Goal: Task Accomplishment & Management: Use online tool/utility

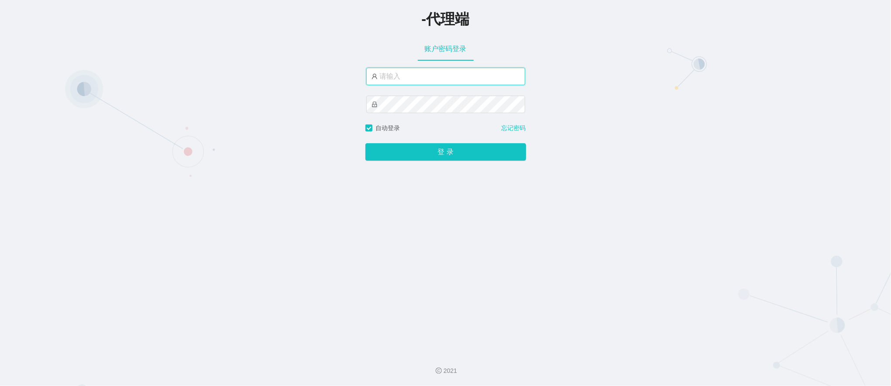
type input "sanzang666"
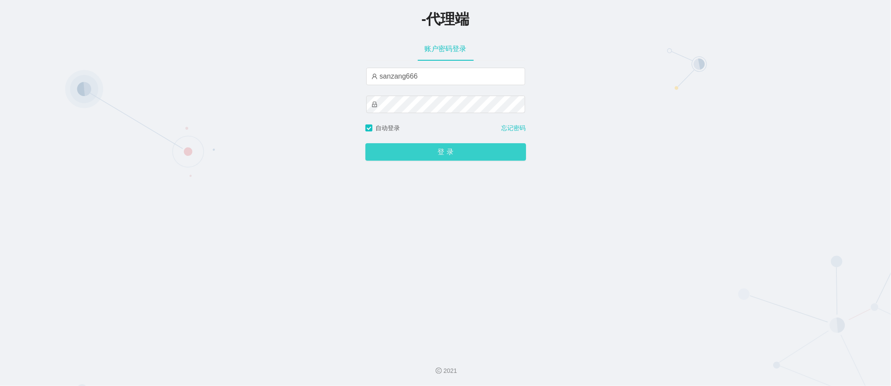
drag, startPoint x: 0, startPoint y: 0, endPoint x: 420, endPoint y: 151, distance: 446.5
click at [420, 151] on button "登 录" at bounding box center [446, 151] width 161 height 17
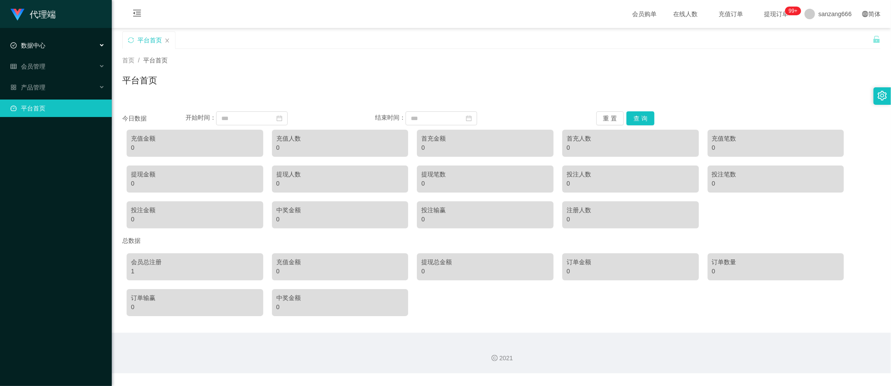
click at [48, 48] on div "数据中心" at bounding box center [56, 45] width 112 height 17
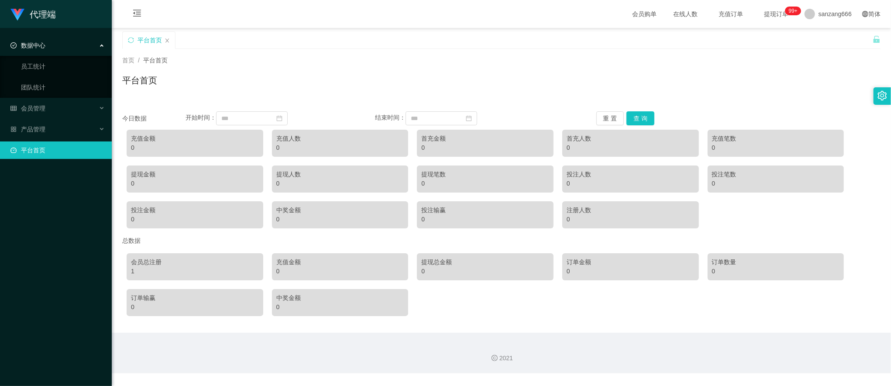
click at [35, 118] on ul "数据中心 员工统计 团队统计 会员管理 产品管理 平台首页" at bounding box center [56, 98] width 112 height 140
click at [44, 109] on span "会员管理" at bounding box center [27, 108] width 35 height 7
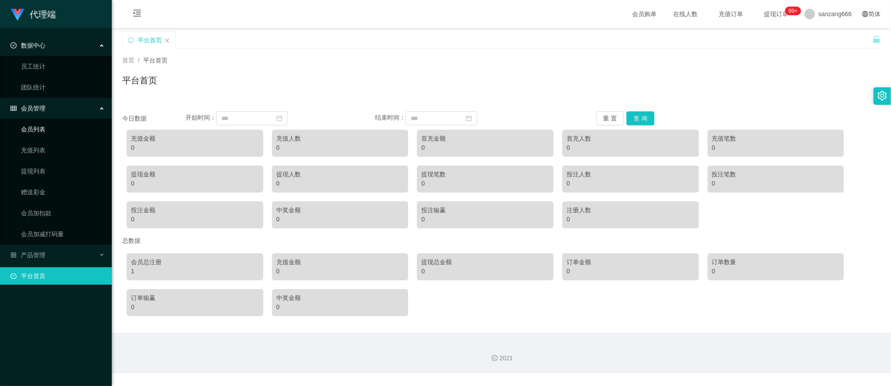
click at [46, 133] on link "会员列表" at bounding box center [63, 129] width 84 height 17
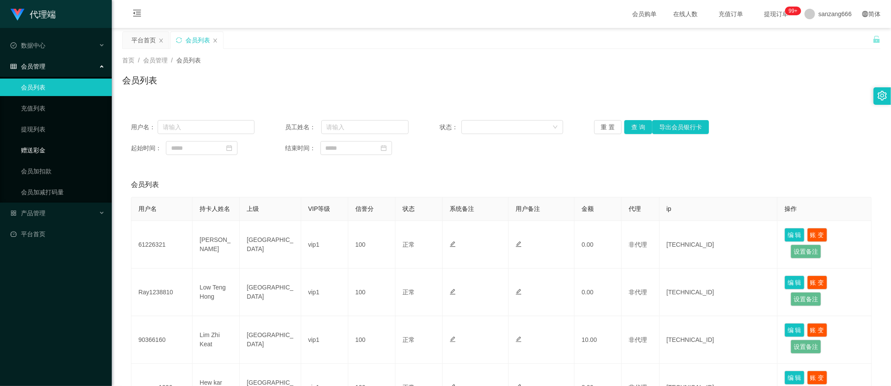
click at [45, 152] on link "赠送彩金" at bounding box center [63, 149] width 84 height 17
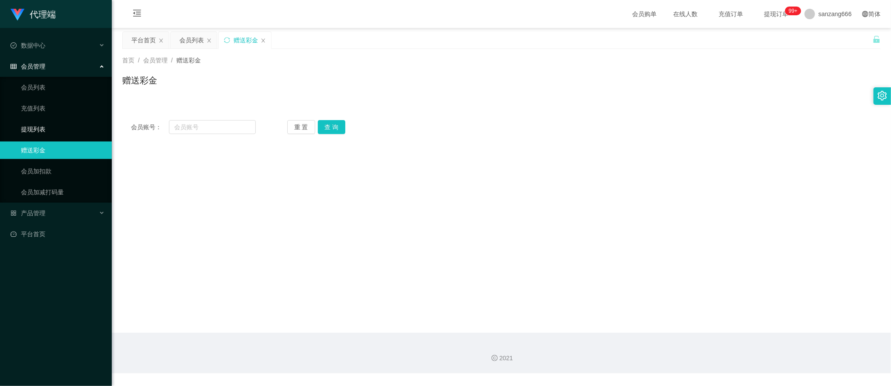
click at [40, 124] on link "提现列表" at bounding box center [63, 129] width 84 height 17
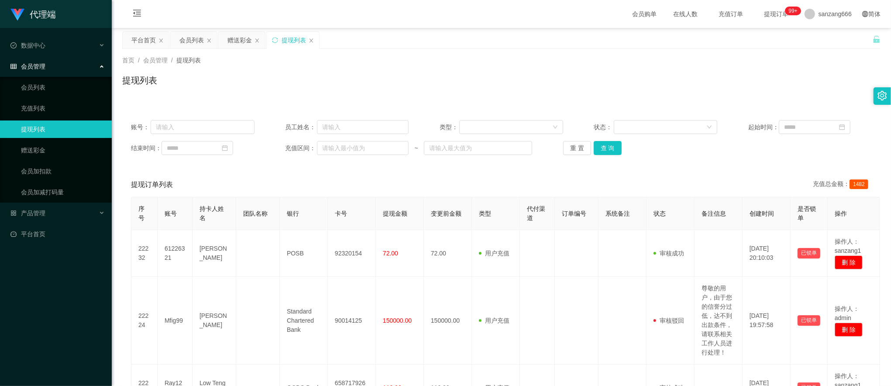
click at [48, 63] on div "会员管理" at bounding box center [56, 66] width 112 height 17
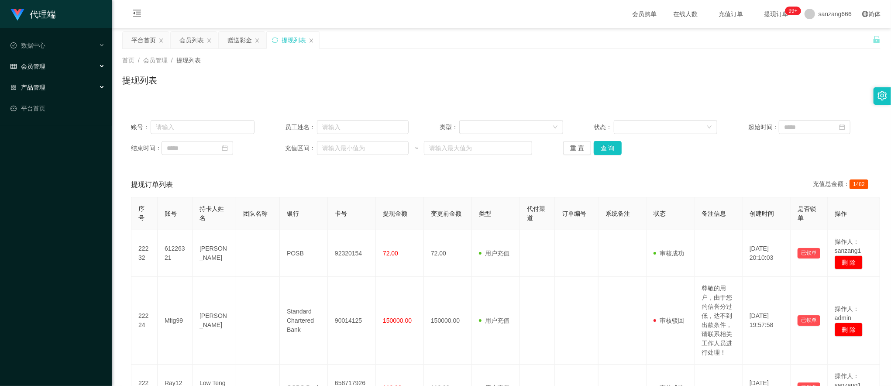
click at [51, 79] on div "产品管理" at bounding box center [56, 87] width 112 height 17
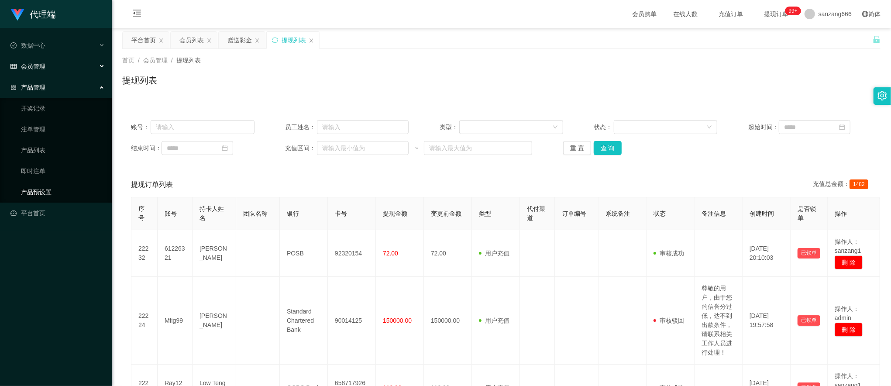
click at [39, 185] on link "产品预设置" at bounding box center [63, 191] width 84 height 17
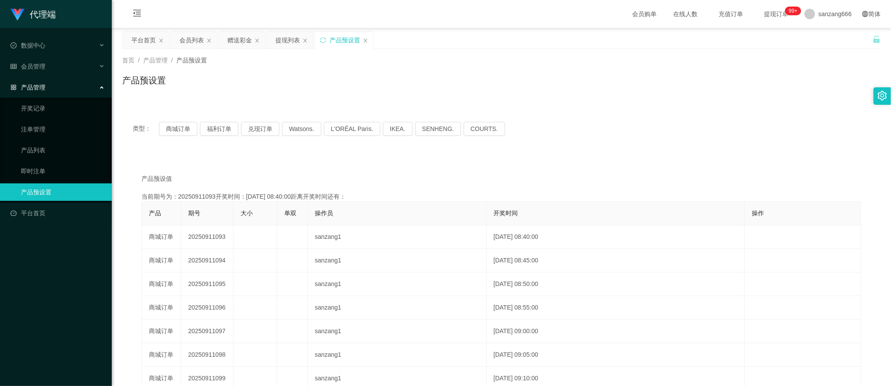
click at [37, 86] on span "产品管理" at bounding box center [27, 87] width 35 height 7
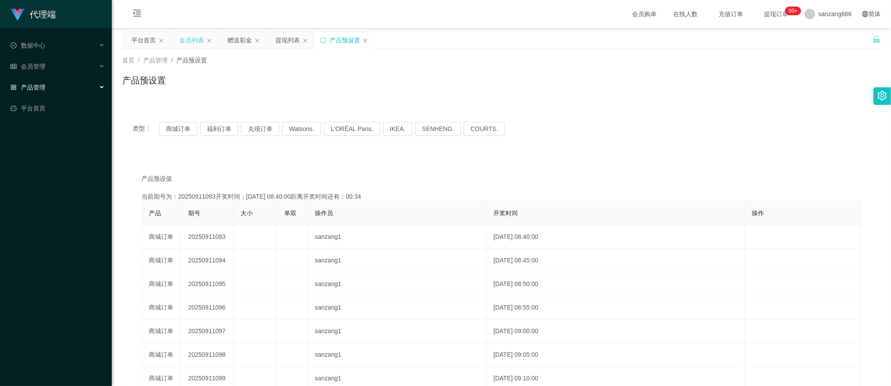
click at [194, 42] on div "会员列表" at bounding box center [191, 40] width 24 height 17
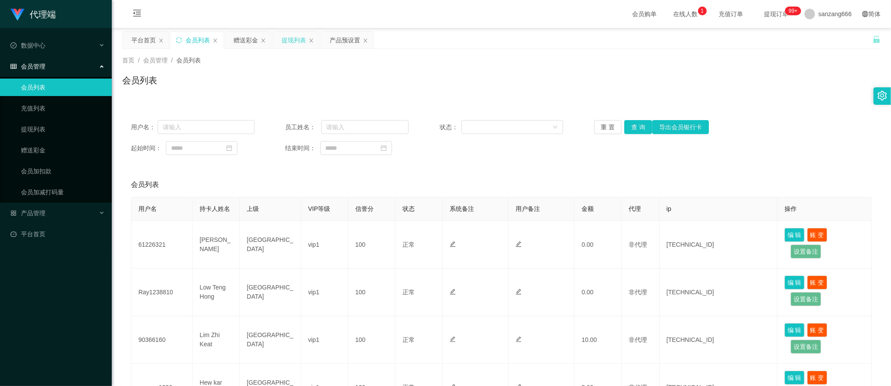
click at [289, 36] on div "提现列表" at bounding box center [294, 40] width 24 height 17
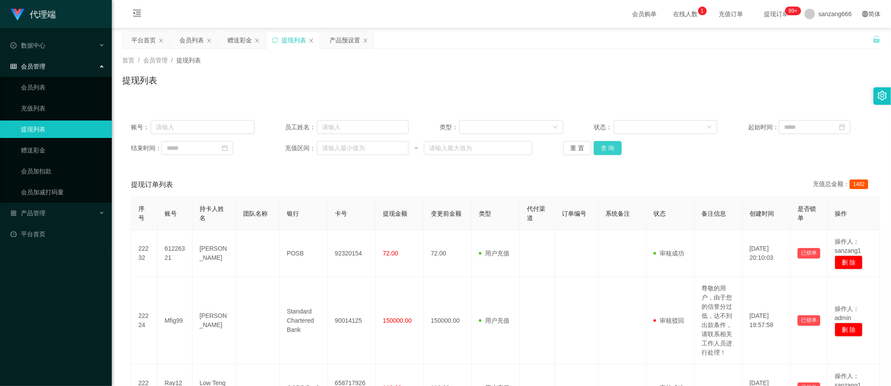
click at [608, 147] on button "查 询" at bounding box center [608, 148] width 28 height 14
click at [244, 40] on div "赠送彩金" at bounding box center [240, 40] width 24 height 17
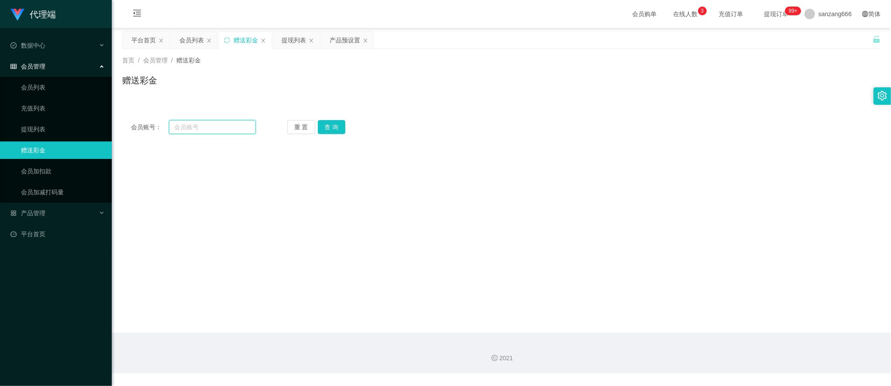
click at [177, 122] on input "text" at bounding box center [212, 127] width 87 height 14
paste input "Colalin1997"
type input "Colalin1997"
click at [347, 124] on div "重 置 查 询" at bounding box center [349, 127] width 125 height 14
click at [329, 128] on button "查 询" at bounding box center [332, 127] width 28 height 14
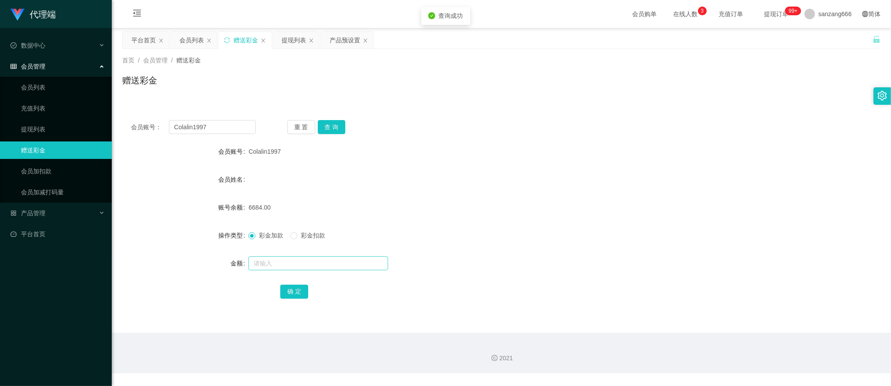
drag, startPoint x: 277, startPoint y: 252, endPoint x: 273, endPoint y: 263, distance: 12.2
click at [276, 255] on form "会员账号 Colalin1997 会员姓名 账号余额 6684.00 操作类型 彩金加款 彩金扣款 金额 确 定" at bounding box center [501, 221] width 759 height 157
click at [273, 263] on input "text" at bounding box center [318, 263] width 140 height 14
type input "95"
click at [304, 293] on button "确 定" at bounding box center [294, 292] width 28 height 14
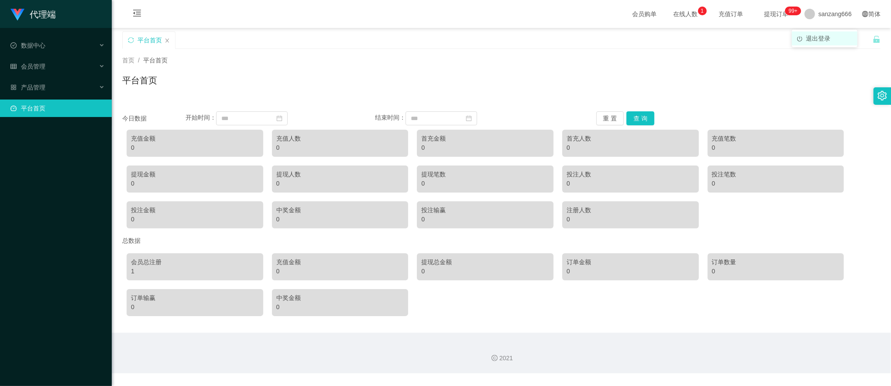
click at [820, 35] on span "退出登录" at bounding box center [818, 38] width 24 height 7
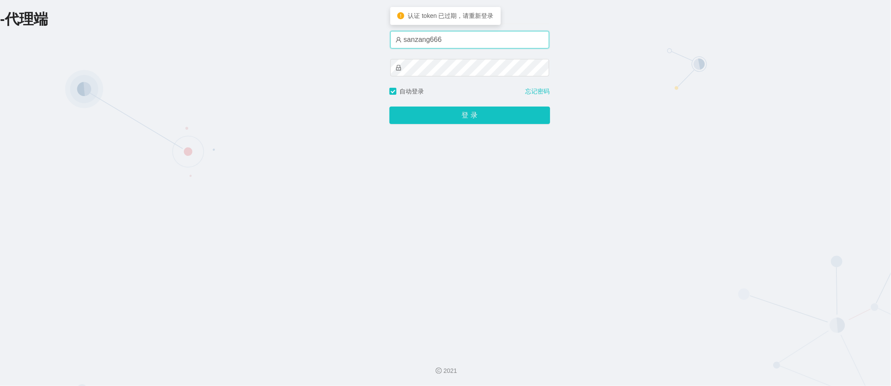
click at [418, 38] on input "sanzang666" at bounding box center [469, 39] width 159 height 17
type input "sanzang1"
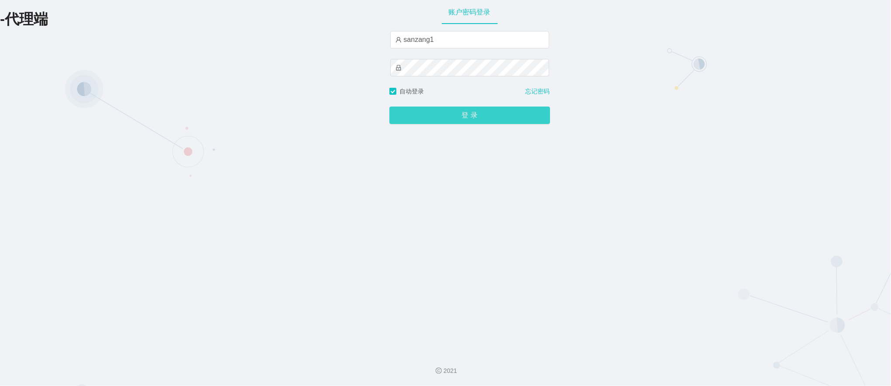
click at [456, 117] on button "登 录" at bounding box center [470, 115] width 161 height 17
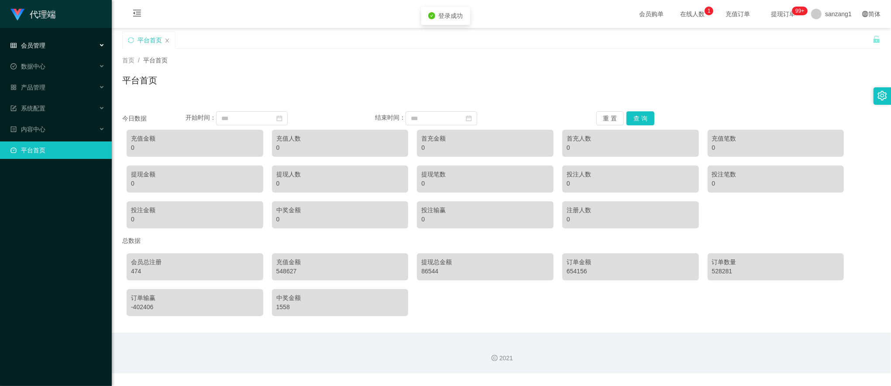
click at [44, 45] on span "会员管理" at bounding box center [27, 45] width 35 height 7
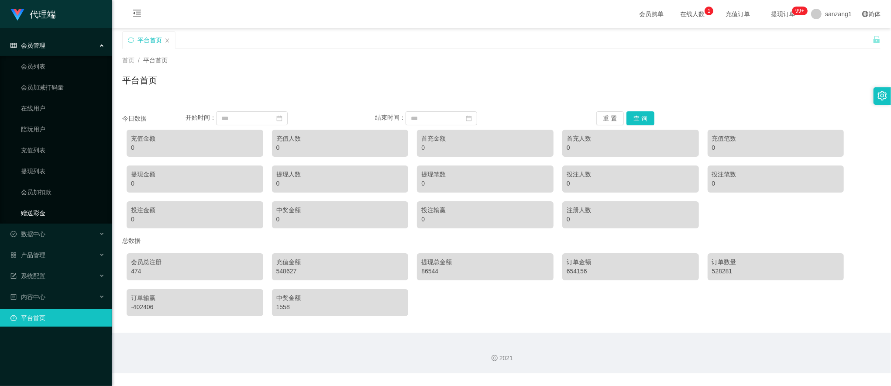
click at [32, 216] on link "赠送彩金" at bounding box center [63, 212] width 84 height 17
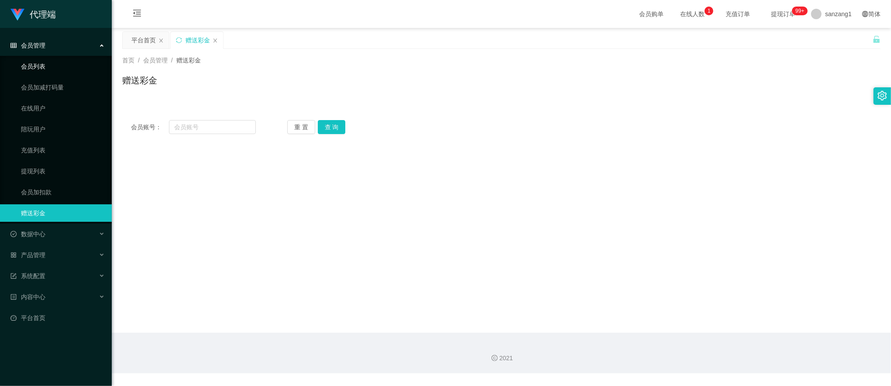
click at [40, 66] on link "会员列表" at bounding box center [63, 66] width 84 height 17
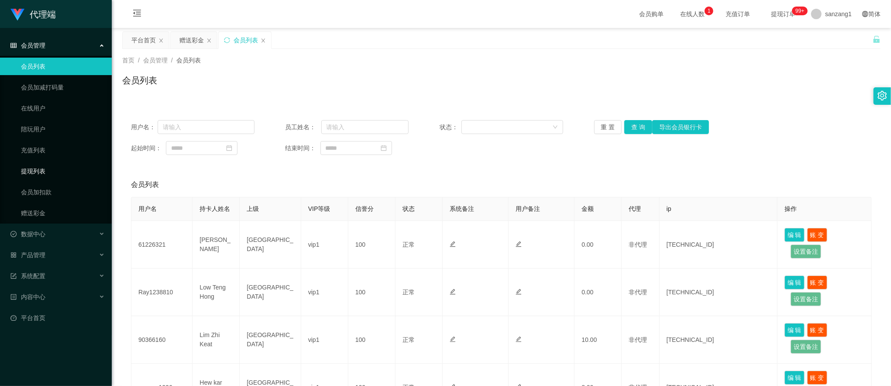
click at [35, 176] on link "提现列表" at bounding box center [63, 170] width 84 height 17
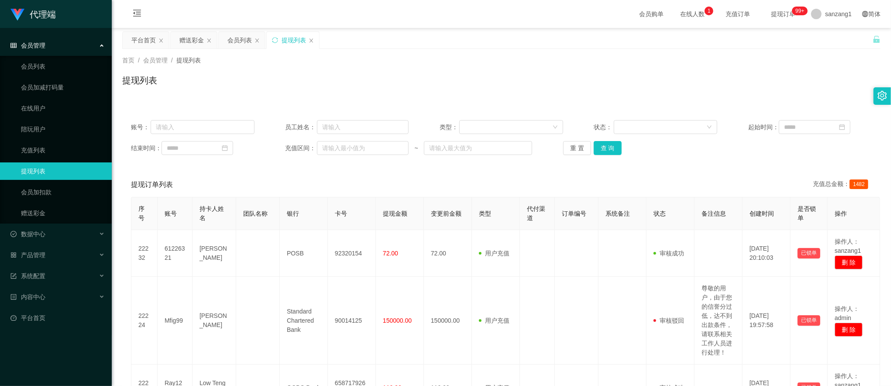
click at [44, 44] on span "会员管理" at bounding box center [27, 45] width 35 height 7
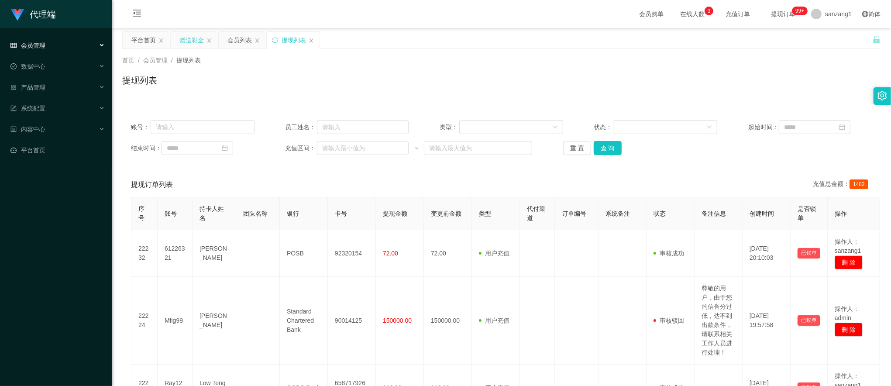
click at [195, 37] on div "赠送彩金" at bounding box center [191, 40] width 24 height 17
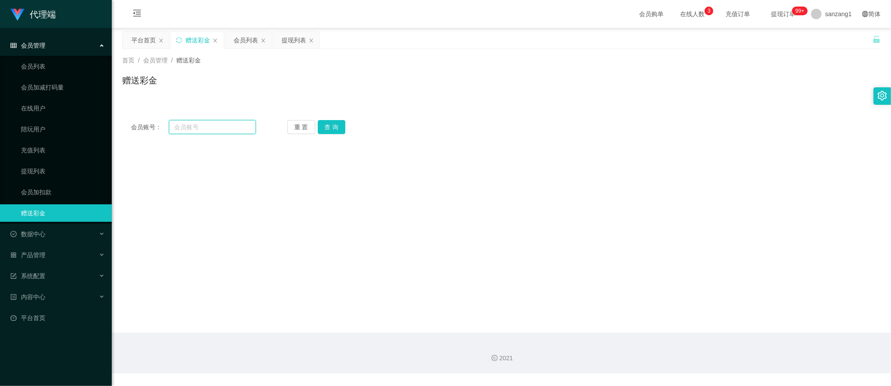
click at [177, 126] on input "text" at bounding box center [212, 127] width 87 height 14
paste input "Colalin1997"
click at [339, 126] on button "查 询" at bounding box center [332, 127] width 28 height 14
click at [340, 121] on button "查 询" at bounding box center [332, 127] width 28 height 14
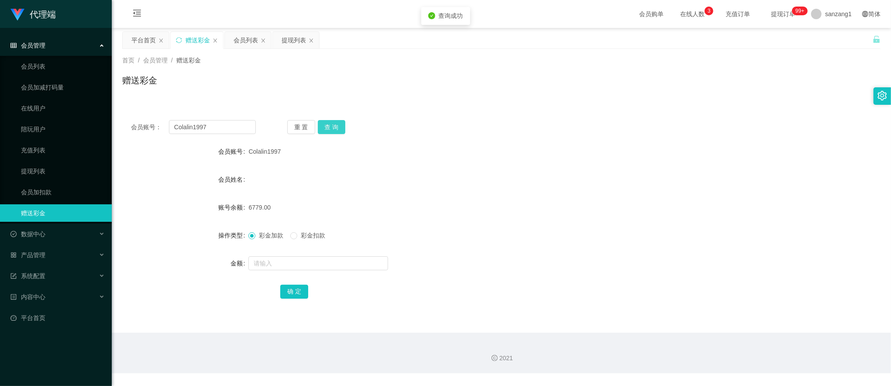
click at [340, 121] on button "查 询" at bounding box center [332, 127] width 28 height 14
click at [210, 129] on input "Colalin1997" at bounding box center [212, 127] width 87 height 14
paste input "90366160"
type input "90366160"
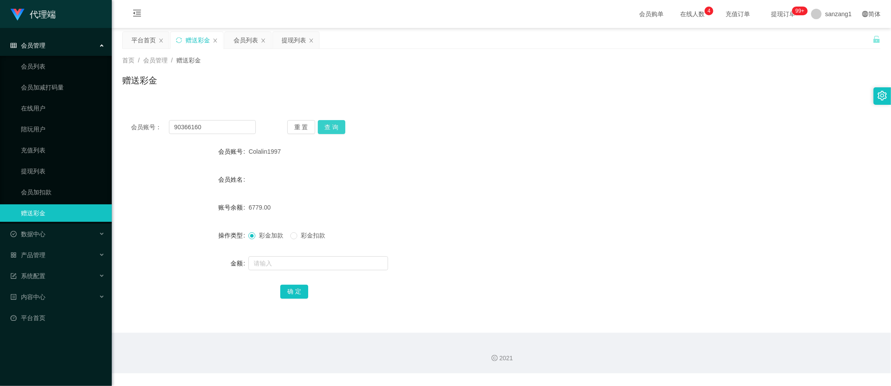
click at [329, 128] on button "查 询" at bounding box center [332, 127] width 28 height 14
click at [265, 270] on input "text" at bounding box center [318, 263] width 140 height 14
type input "15"
click at [282, 289] on button "确 定" at bounding box center [294, 292] width 28 height 14
